Goal: Task Accomplishment & Management: Use online tool/utility

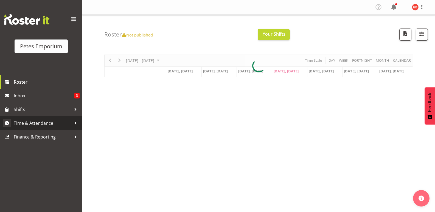
click at [39, 120] on span "Time & Attendance" at bounding box center [43, 123] width 58 height 8
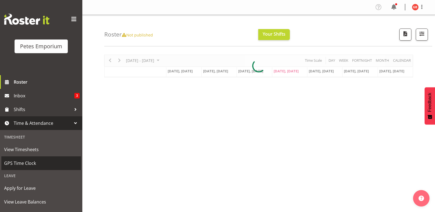
click at [27, 162] on span "GPS Time Clock" at bounding box center [41, 163] width 74 height 8
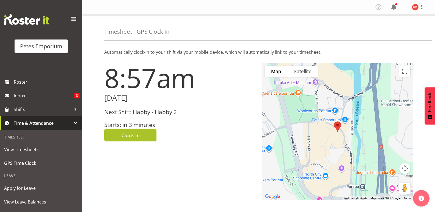
click at [147, 132] on button "Clock In" at bounding box center [130, 135] width 52 height 12
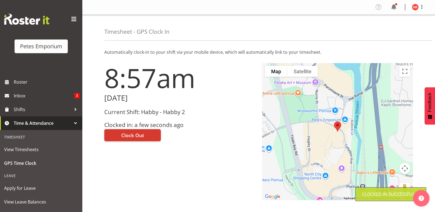
click at [413, 8] on img at bounding box center [415, 7] width 7 height 7
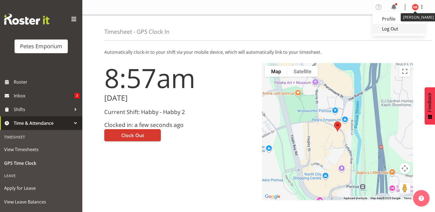
click at [386, 31] on link "Log Out" at bounding box center [398, 29] width 53 height 10
